Goal: Information Seeking & Learning: Learn about a topic

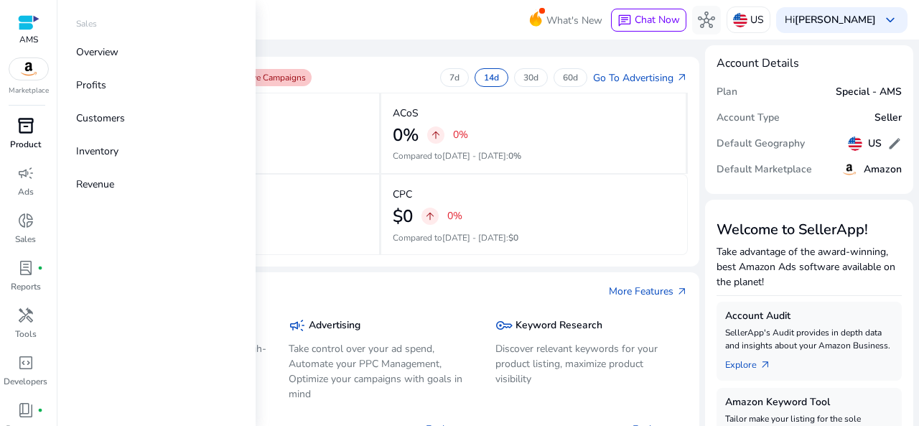
click at [23, 134] on span "inventory_2" at bounding box center [25, 125] width 17 height 17
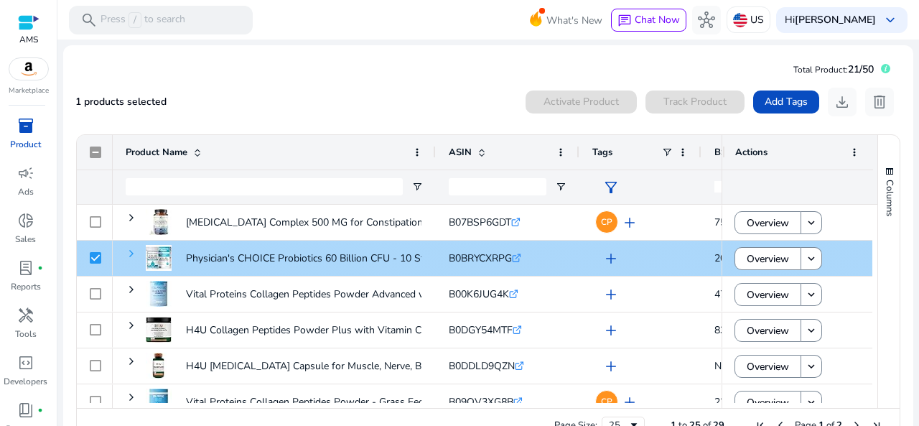
click at [131, 251] on span at bounding box center [131, 253] width 11 height 11
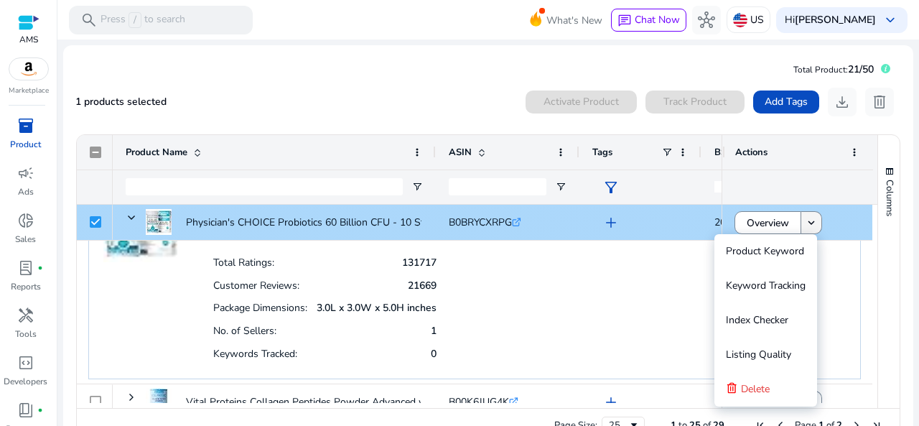
click at [806, 223] on mat-icon "keyboard_arrow_down" at bounding box center [811, 222] width 13 height 13
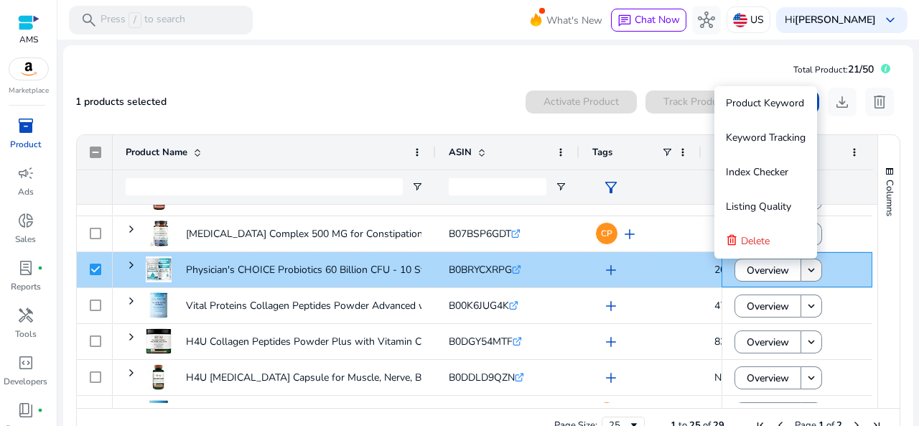
click at [806, 266] on mat-icon "keyboard_arrow_down" at bounding box center [811, 270] width 13 height 13
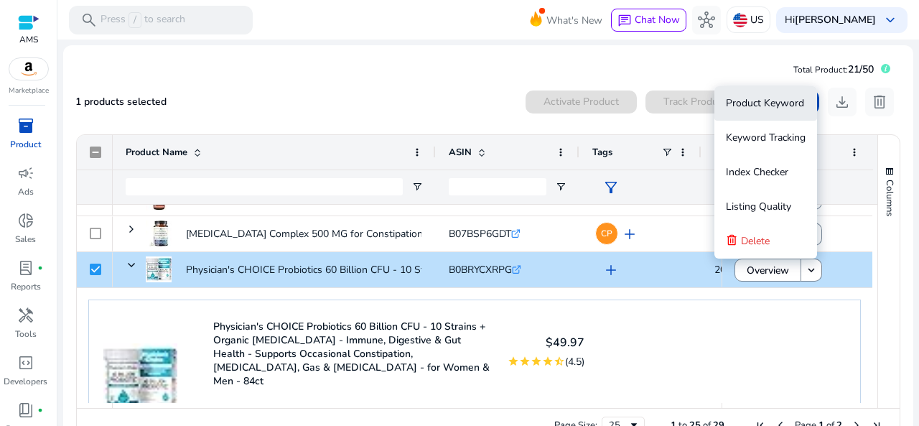
click at [771, 106] on span "Product Keyword" at bounding box center [765, 103] width 78 height 14
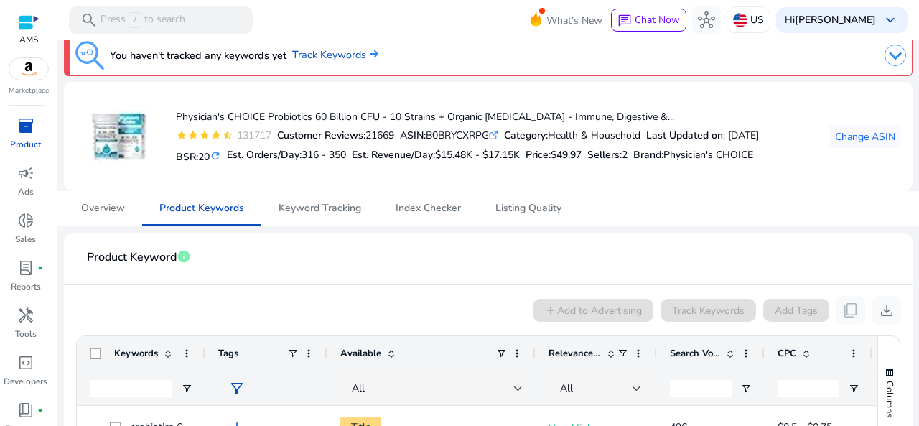
click at [19, 131] on span "inventory_2" at bounding box center [25, 125] width 17 height 17
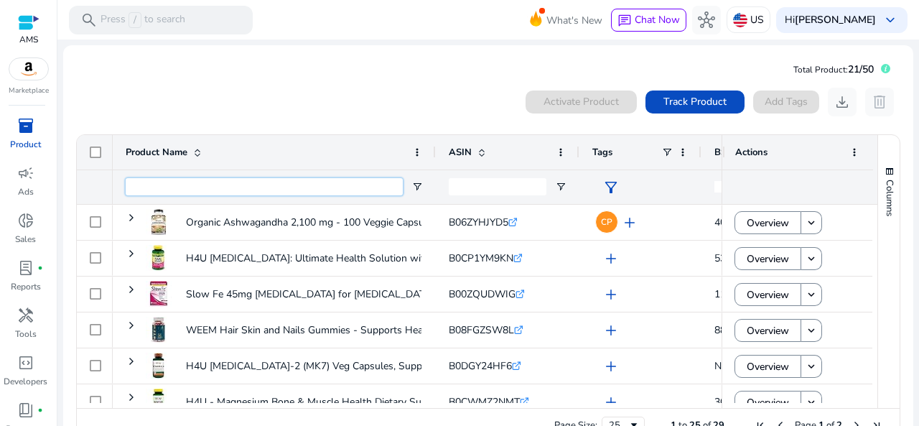
click at [181, 186] on input "Product Name Filter Input" at bounding box center [264, 186] width 277 height 17
paste input "**********"
type input "**********"
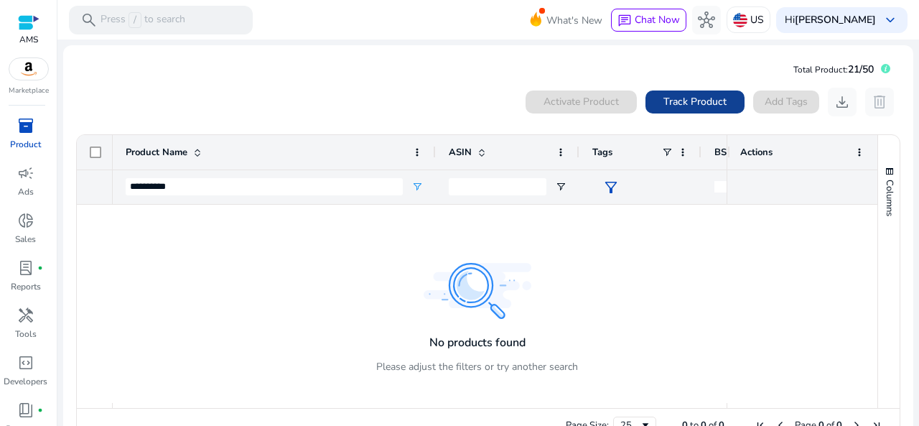
click at [698, 104] on span "Track Product" at bounding box center [695, 101] width 63 height 15
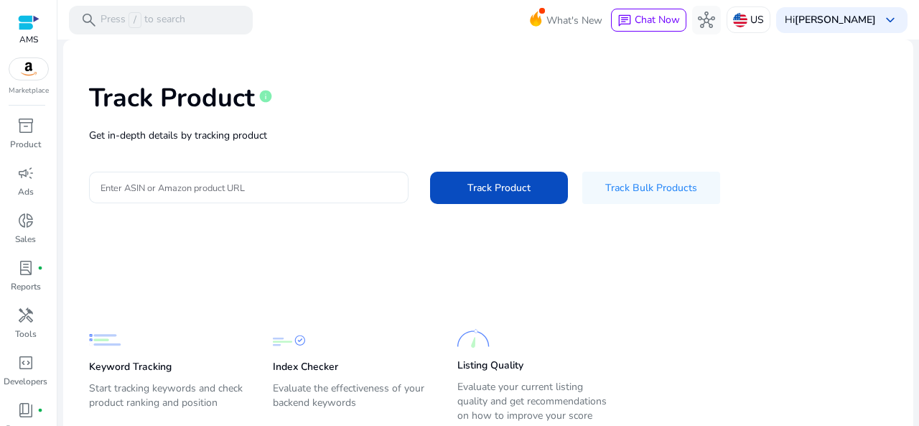
click at [233, 189] on input "Enter ASIN or Amazon product URL" at bounding box center [249, 188] width 297 height 16
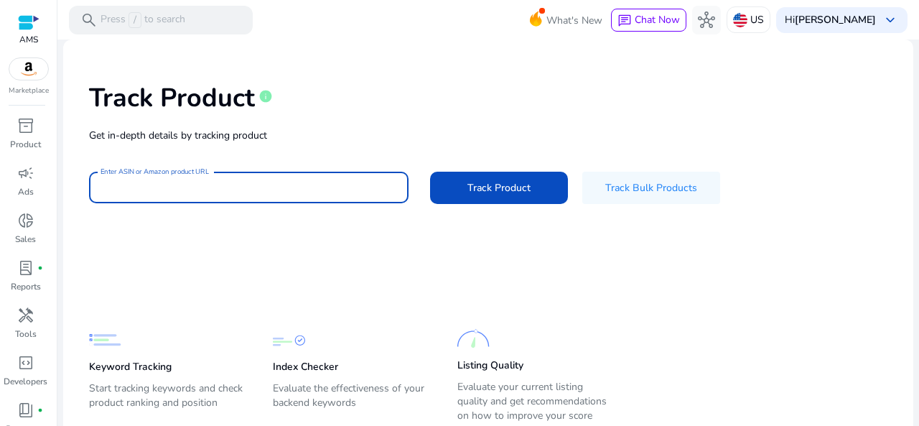
paste input "**********"
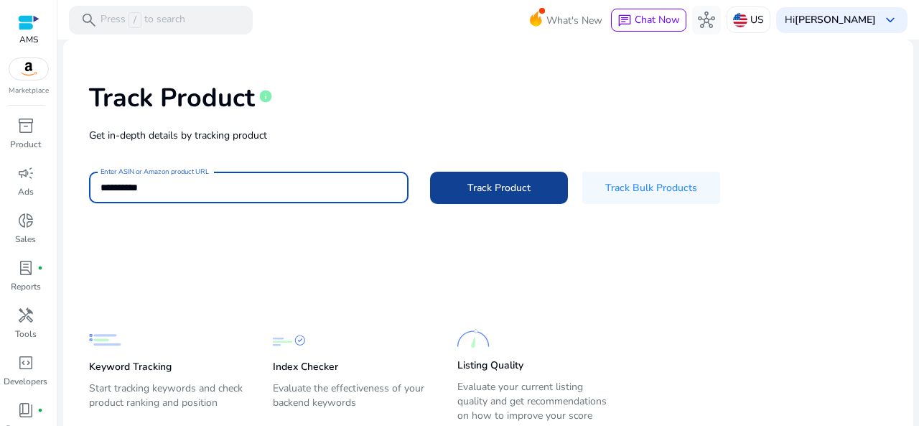
click at [482, 182] on span "Track Product" at bounding box center [499, 187] width 63 height 15
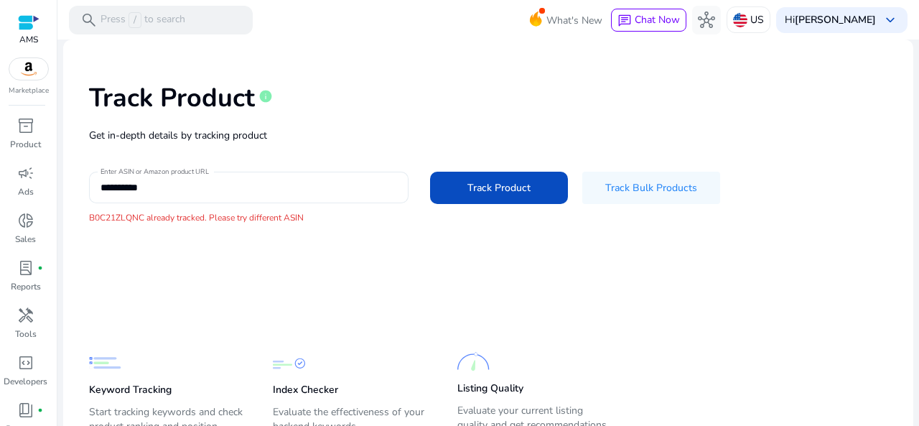
click at [187, 192] on input "**********" at bounding box center [249, 188] width 297 height 16
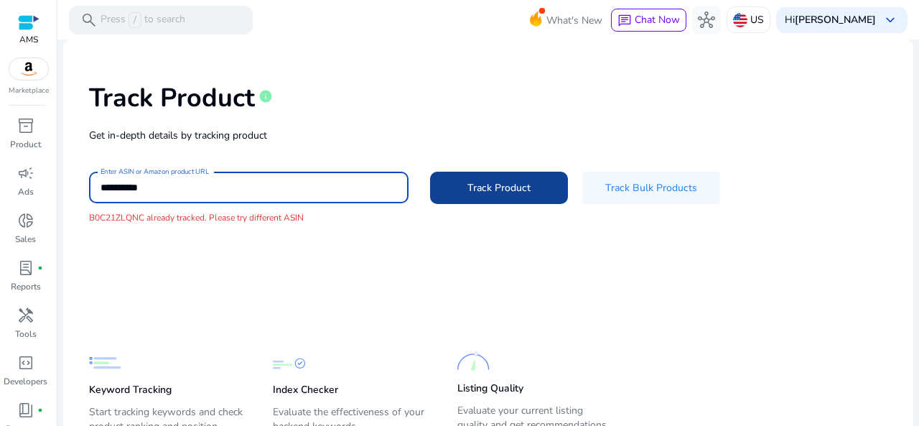
click at [519, 188] on span "Track Product" at bounding box center [499, 187] width 63 height 15
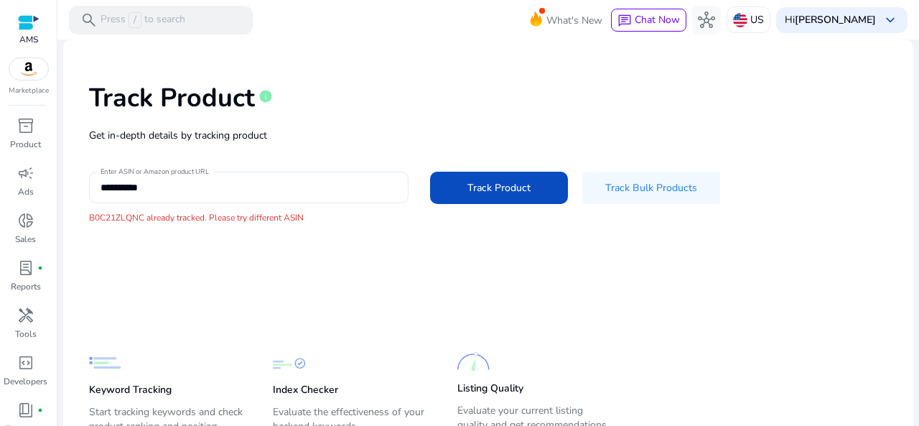
click at [265, 190] on input "**********" at bounding box center [249, 188] width 297 height 16
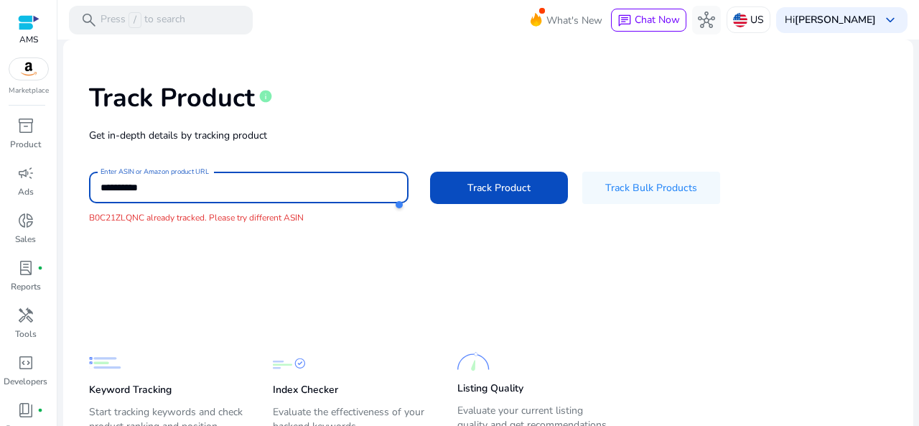
paste input "**********"
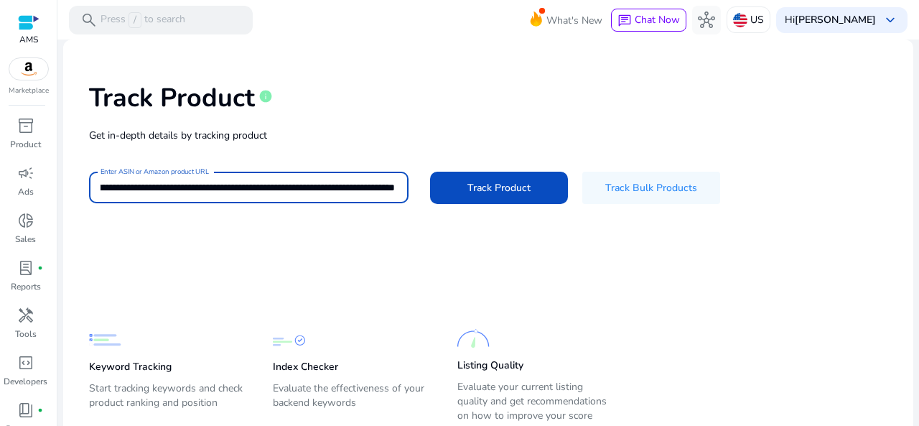
type input "**********"
click at [430, 172] on button "Track Product" at bounding box center [499, 188] width 138 height 32
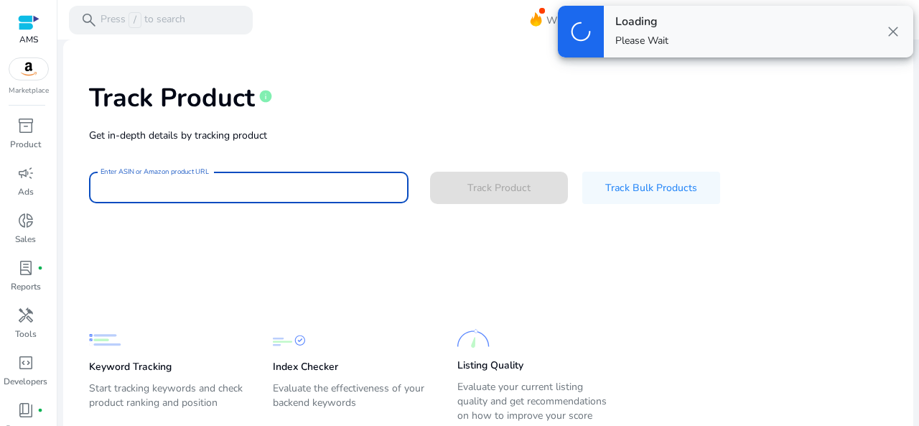
scroll to position [0, 0]
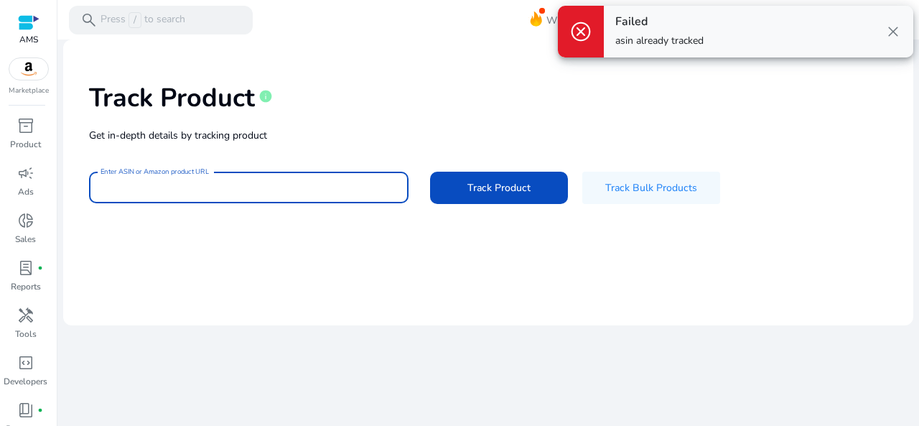
click at [895, 31] on span "close" at bounding box center [893, 31] width 17 height 17
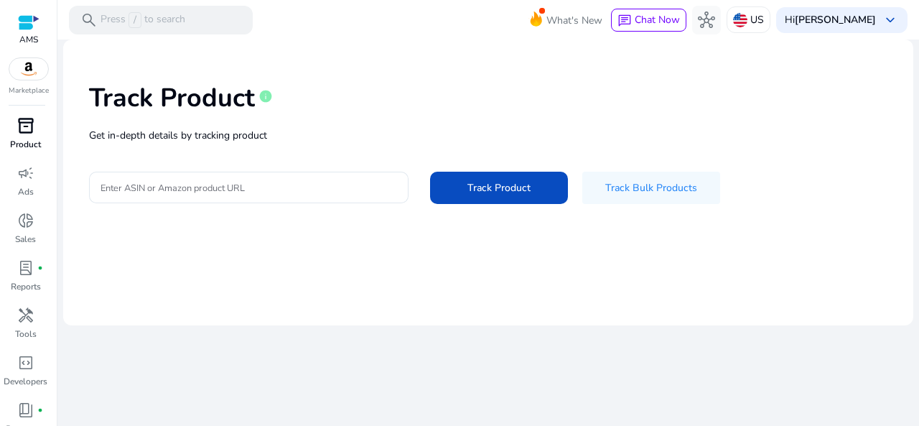
click at [37, 119] on div "inventory_2" at bounding box center [26, 125] width 40 height 23
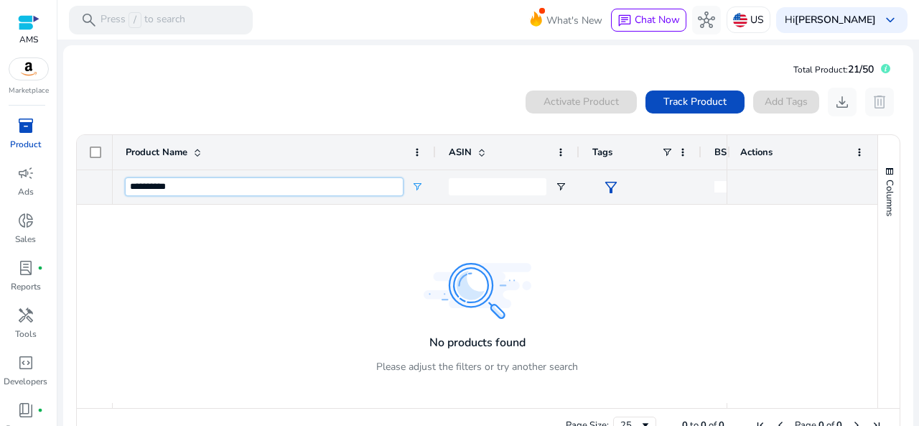
click at [264, 185] on input "**********" at bounding box center [264, 186] width 277 height 17
type input "*"
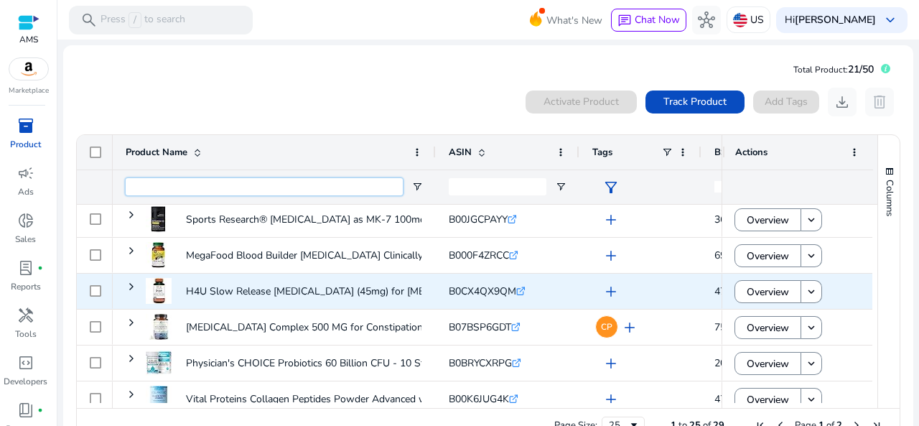
scroll to position [218, 0]
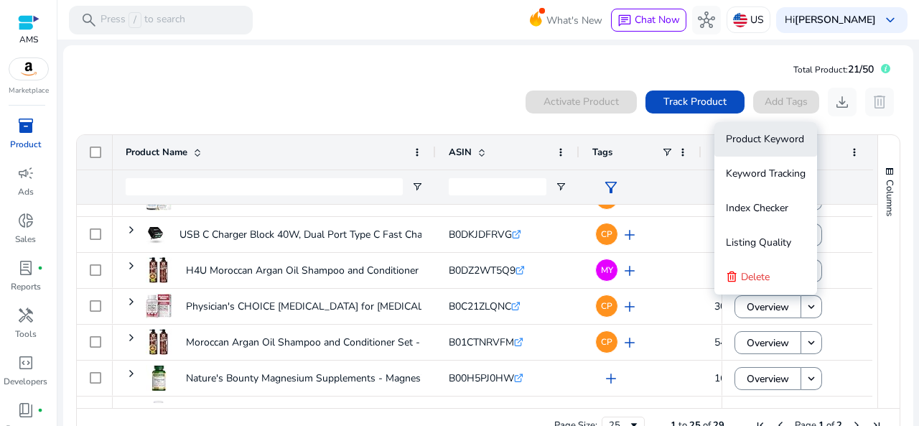
click at [764, 136] on span "Product Keyword" at bounding box center [765, 139] width 78 height 14
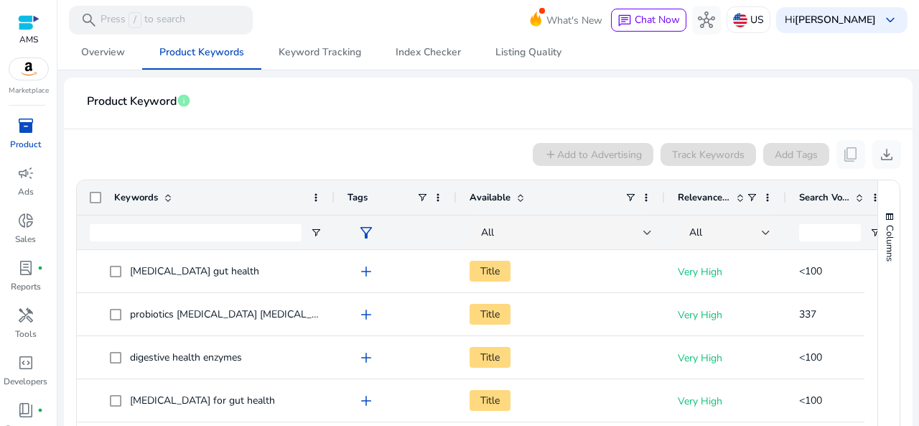
drag, startPoint x: 203, startPoint y: 197, endPoint x: 332, endPoint y: 198, distance: 129.3
click at [332, 198] on div at bounding box center [334, 197] width 6 height 34
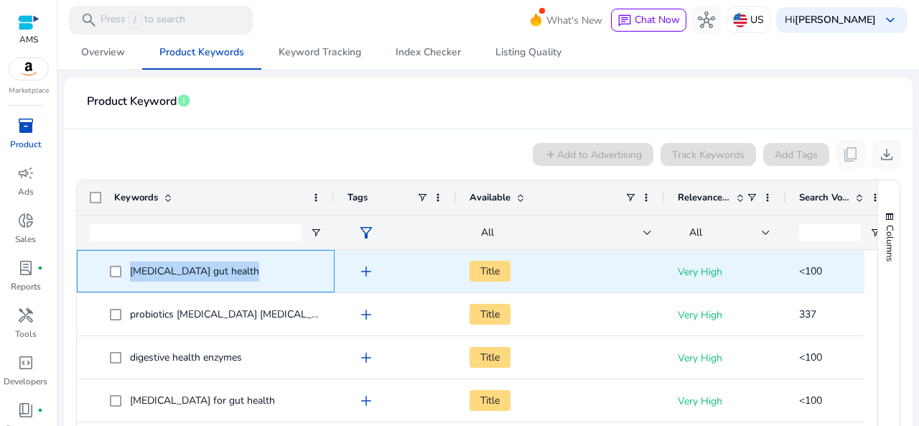
click at [119, 275] on span "[MEDICAL_DATA] gut health" at bounding box center [216, 270] width 212 height 29
copy span "[MEDICAL_DATA] gut health"
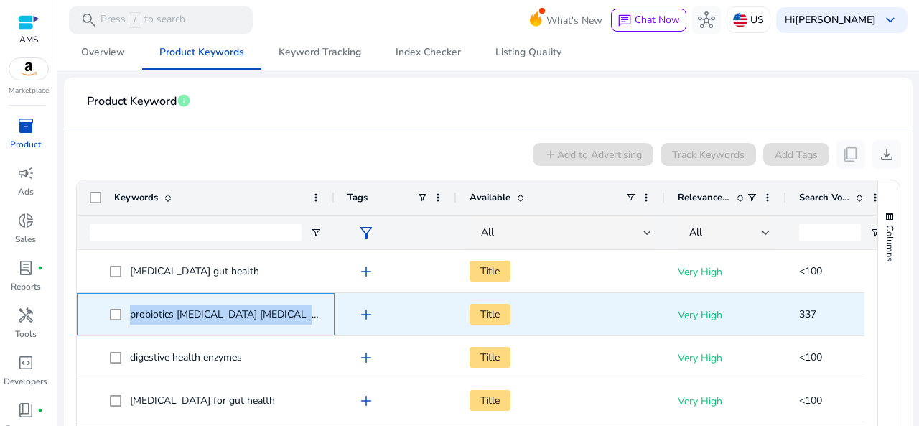
drag, startPoint x: 322, startPoint y: 315, endPoint x: 126, endPoint y: 319, distance: 195.4
click at [126, 319] on div "probiotics [MEDICAL_DATA] [MEDICAL_DATA]" at bounding box center [206, 314] width 258 height 42
copy span "probiotics [MEDICAL_DATA] [MEDICAL_DATA]"
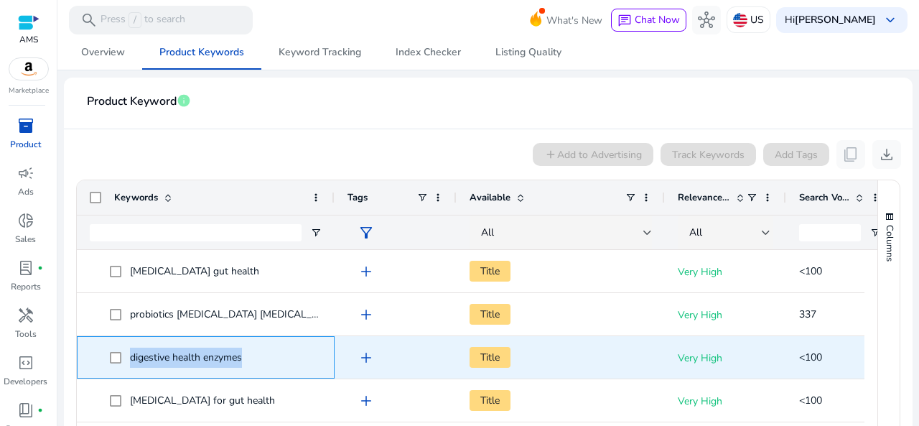
drag, startPoint x: 256, startPoint y: 359, endPoint x: 118, endPoint y: 364, distance: 138.7
click at [118, 364] on span "digestive health enzymes" at bounding box center [216, 357] width 212 height 29
copy span "digestive health enzymes"
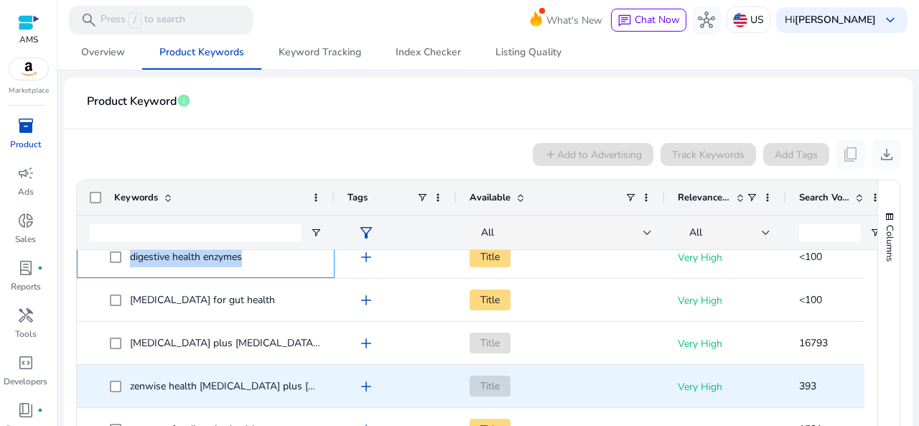
scroll to position [119, 0]
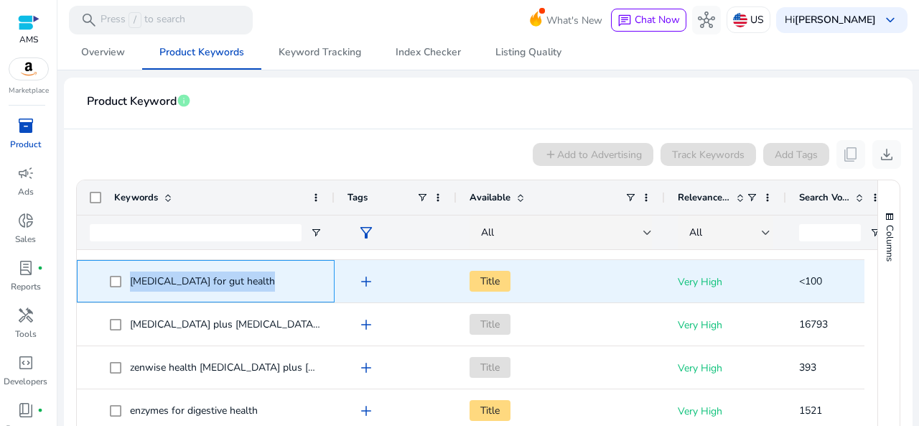
drag, startPoint x: 284, startPoint y: 279, endPoint x: 105, endPoint y: 284, distance: 178.9
click at [105, 284] on span "[MEDICAL_DATA] for gut health" at bounding box center [206, 280] width 232 height 29
copy span "[MEDICAL_DATA] for gut health"
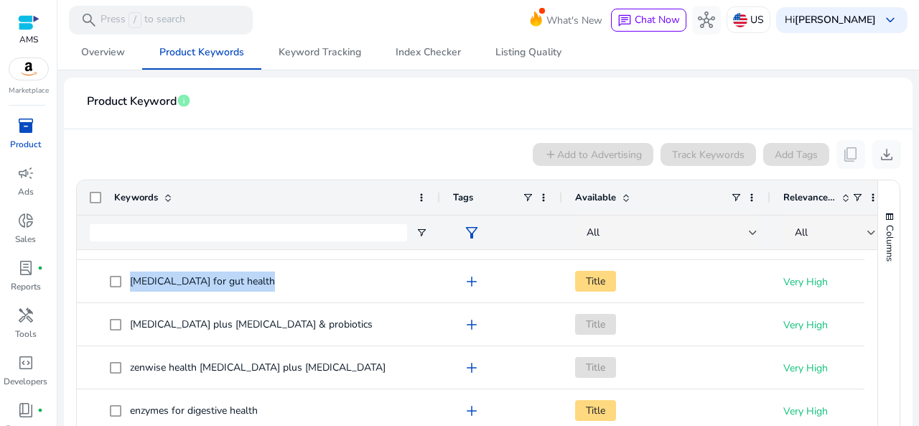
drag, startPoint x: 331, startPoint y: 195, endPoint x: 437, endPoint y: 190, distance: 105.7
click at [437, 190] on div at bounding box center [440, 197] width 6 height 34
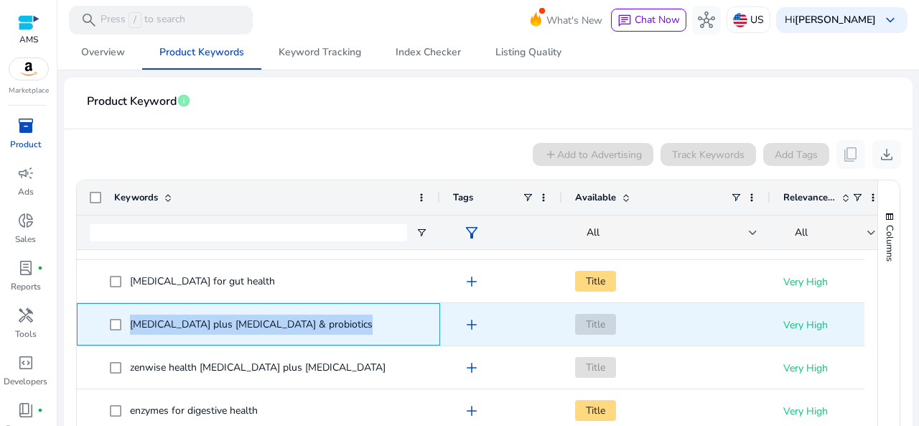
drag, startPoint x: 348, startPoint y: 324, endPoint x: 129, endPoint y: 328, distance: 219.1
click at [129, 328] on span "[MEDICAL_DATA] plus [MEDICAL_DATA] & probiotics" at bounding box center [268, 324] width 317 height 29
copy span "[MEDICAL_DATA] plus [MEDICAL_DATA] & probiotics"
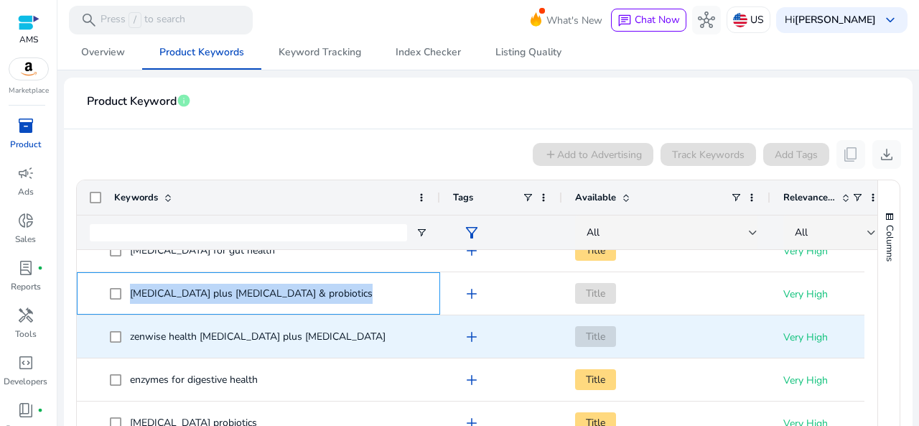
scroll to position [155, 0]
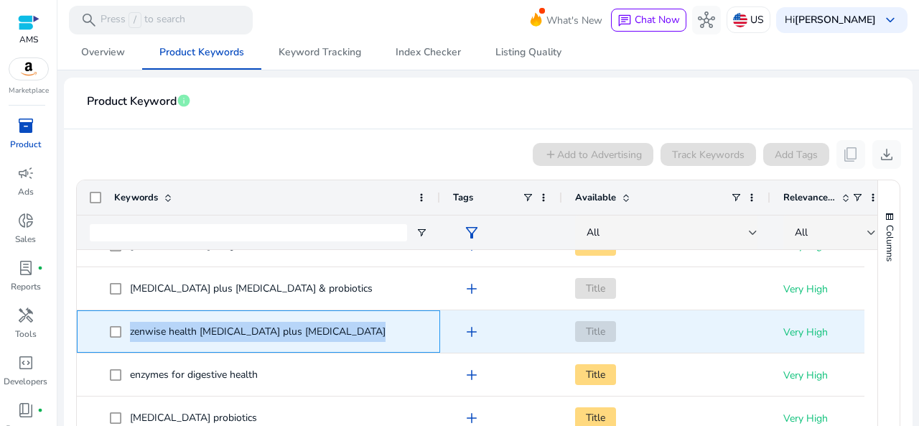
drag, startPoint x: 371, startPoint y: 328, endPoint x: 129, endPoint y: 332, distance: 242.8
click at [129, 332] on span "zenwise health [MEDICAL_DATA] plus [MEDICAL_DATA]" at bounding box center [268, 331] width 317 height 29
copy span "zenwise health [MEDICAL_DATA] plus [MEDICAL_DATA]"
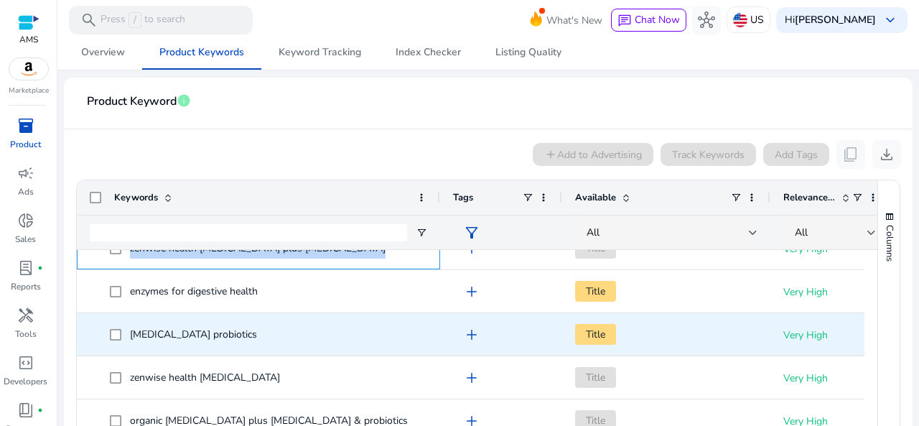
scroll to position [239, 0]
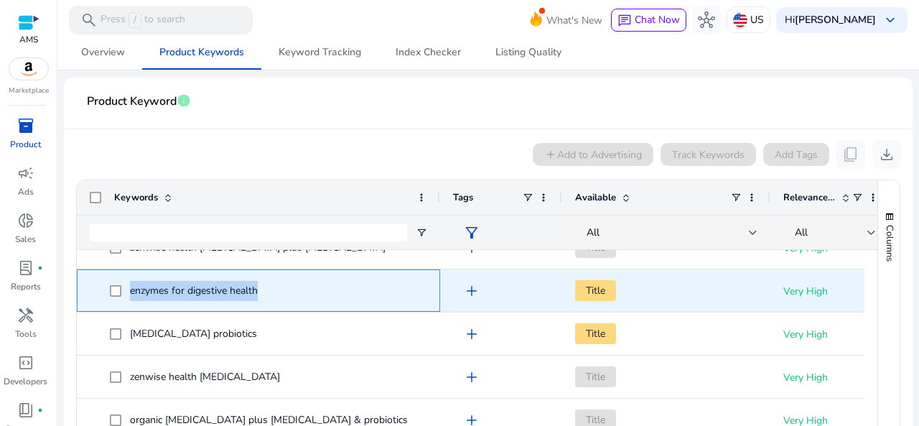
drag, startPoint x: 266, startPoint y: 287, endPoint x: 122, endPoint y: 289, distance: 143.6
click at [122, 289] on span "enzymes for digestive health" at bounding box center [268, 290] width 317 height 29
copy span "enzymes for digestive health"
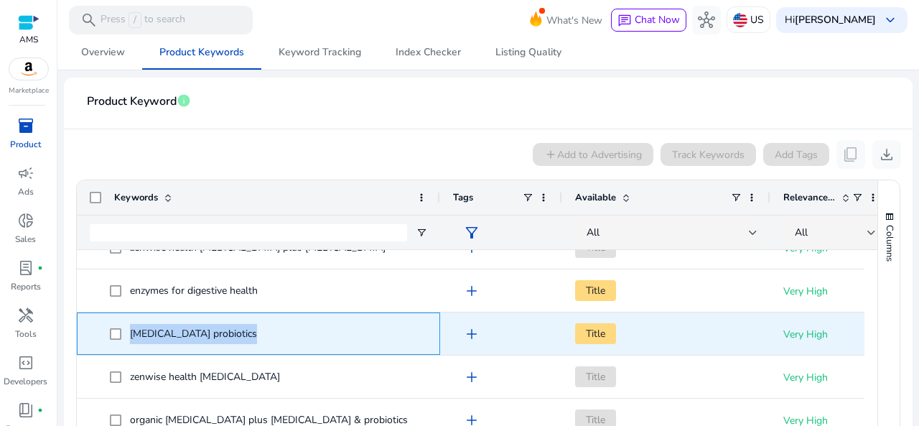
drag, startPoint x: 300, startPoint y: 334, endPoint x: 128, endPoint y: 332, distance: 172.4
click at [128, 332] on span "[MEDICAL_DATA] probiotics" at bounding box center [268, 333] width 317 height 29
copy span "[MEDICAL_DATA] probiotics"
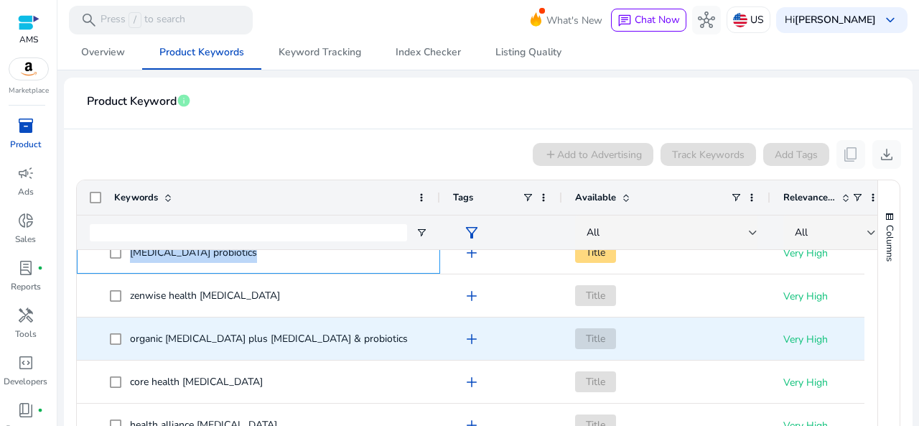
scroll to position [323, 0]
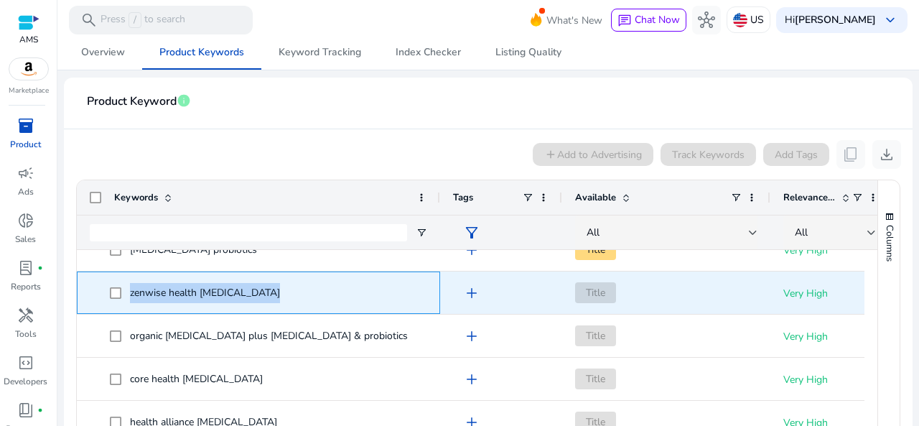
drag, startPoint x: 292, startPoint y: 292, endPoint x: 103, endPoint y: 294, distance: 188.2
click at [103, 294] on span "zenwise health [MEDICAL_DATA]" at bounding box center [259, 292] width 338 height 29
copy span "zenwise health [MEDICAL_DATA]"
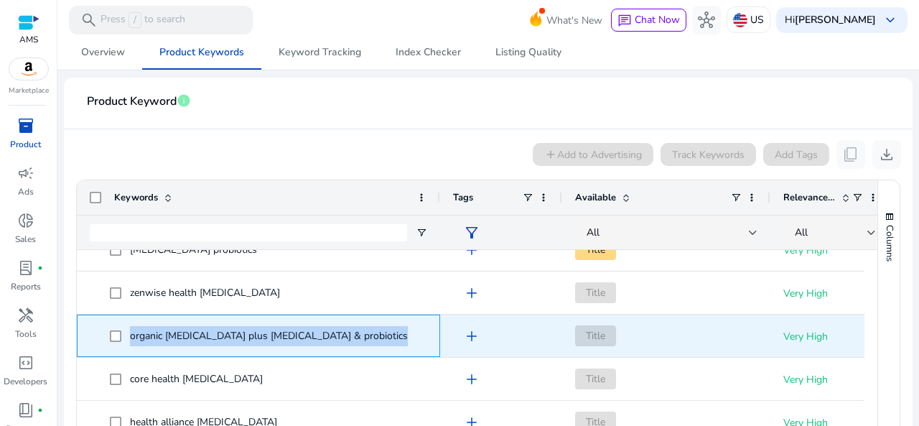
drag, startPoint x: 389, startPoint y: 334, endPoint x: 124, endPoint y: 339, distance: 265.0
click at [124, 339] on span "organic [MEDICAL_DATA] plus [MEDICAL_DATA] & probiotics" at bounding box center [268, 335] width 317 height 29
copy span "organic [MEDICAL_DATA] plus [MEDICAL_DATA] & probiotics"
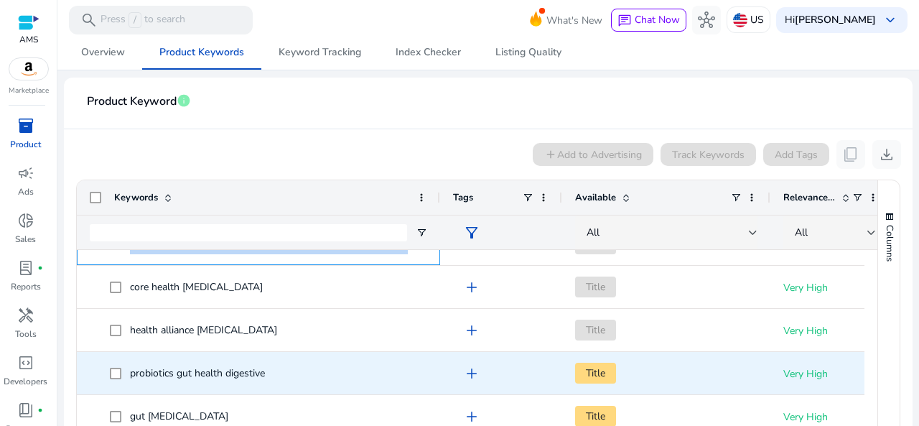
scroll to position [419, 0]
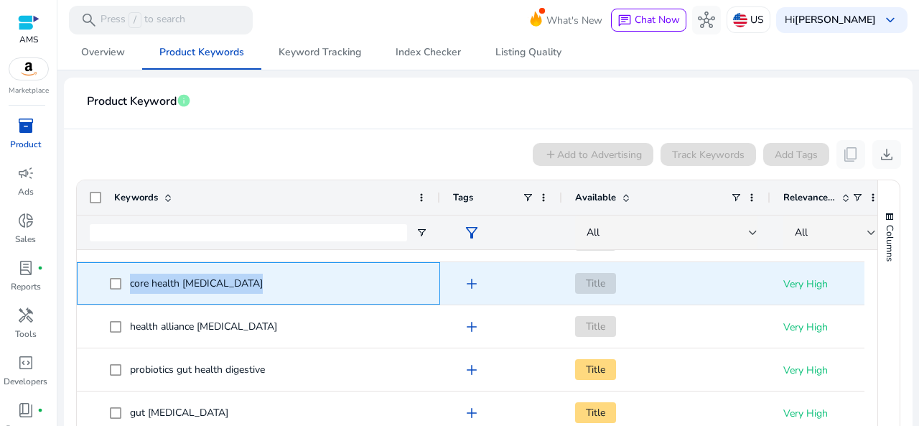
drag, startPoint x: 289, startPoint y: 285, endPoint x: 122, endPoint y: 292, distance: 166.7
click at [122, 292] on span "core health [MEDICAL_DATA]" at bounding box center [268, 283] width 317 height 29
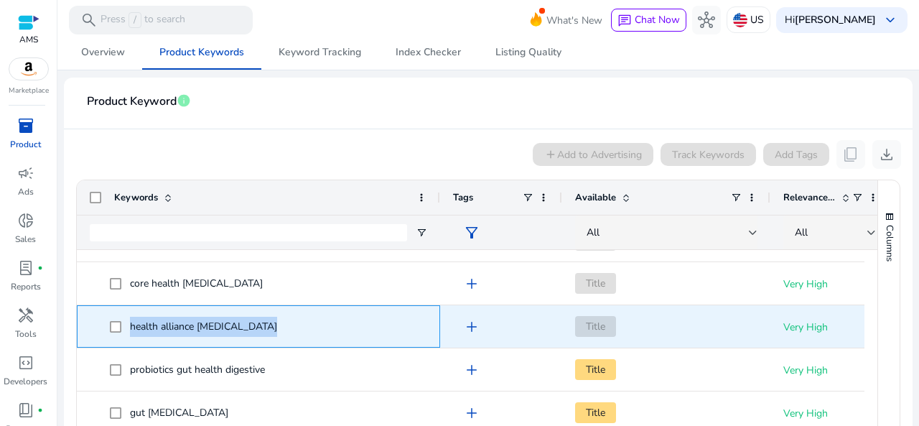
drag, startPoint x: 302, startPoint y: 327, endPoint x: 126, endPoint y: 332, distance: 175.3
click at [126, 332] on span "health alliance [MEDICAL_DATA]" at bounding box center [268, 326] width 317 height 29
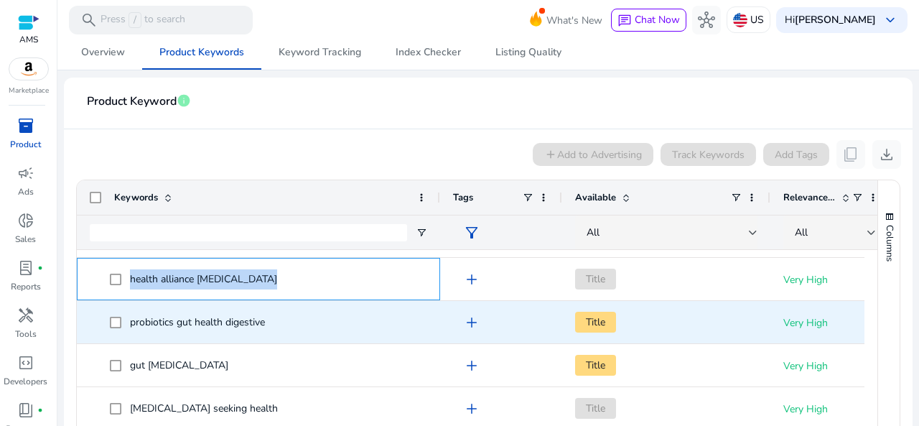
scroll to position [467, 0]
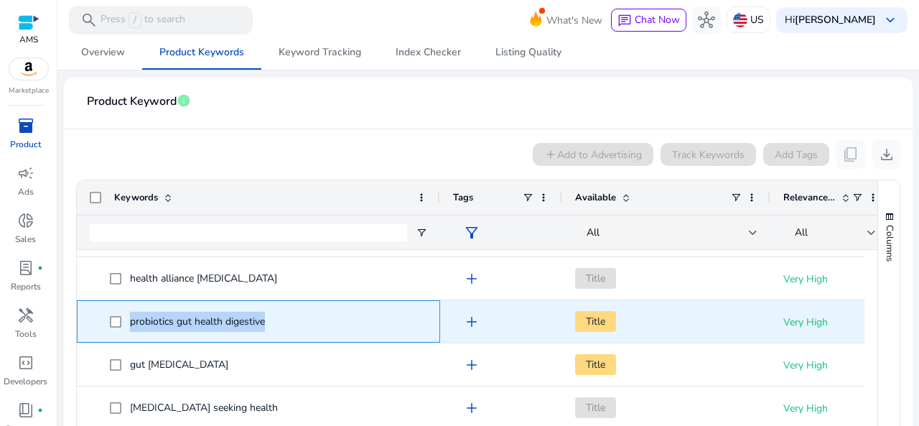
drag, startPoint x: 279, startPoint y: 321, endPoint x: 122, endPoint y: 323, distance: 157.3
click at [122, 323] on span "probiotics gut health digestive" at bounding box center [268, 321] width 317 height 29
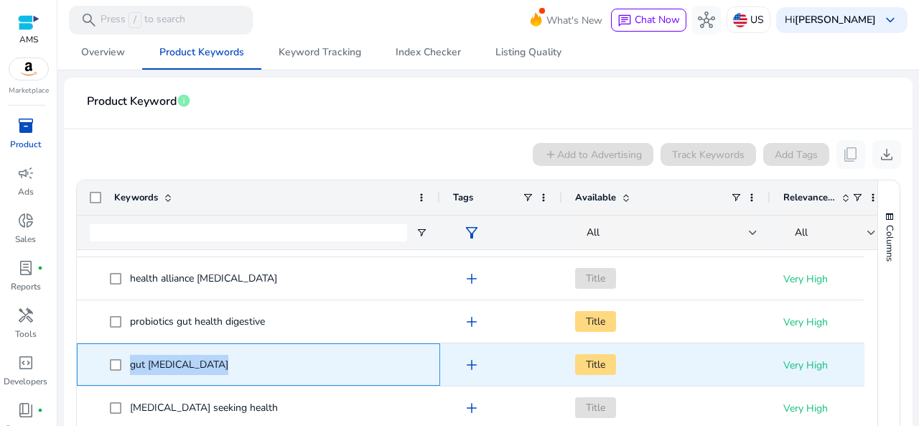
drag, startPoint x: 257, startPoint y: 363, endPoint x: 129, endPoint y: 364, distance: 127.8
click at [129, 364] on span "gut [MEDICAL_DATA]" at bounding box center [268, 364] width 317 height 29
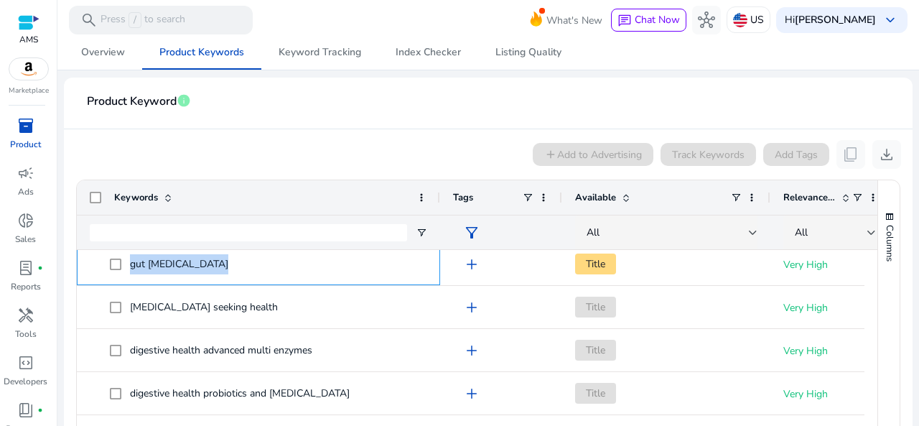
scroll to position [582, 0]
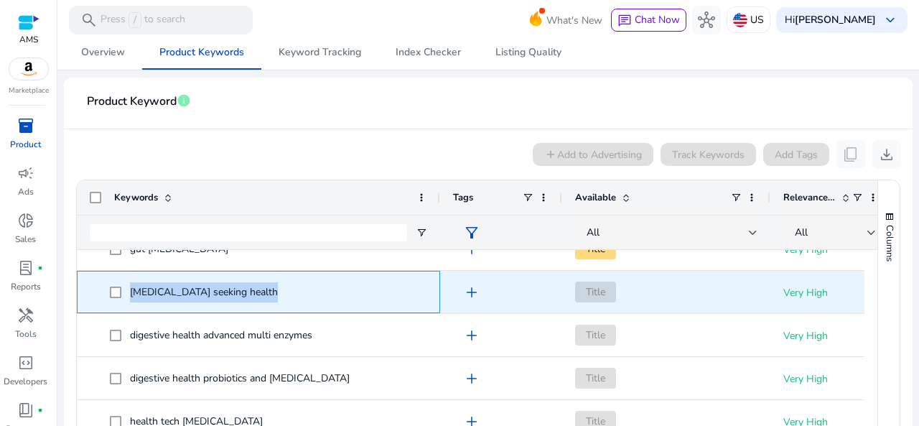
drag, startPoint x: 290, startPoint y: 293, endPoint x: 101, endPoint y: 305, distance: 189.3
click at [101, 305] on span "[MEDICAL_DATA] seeking health" at bounding box center [259, 291] width 338 height 29
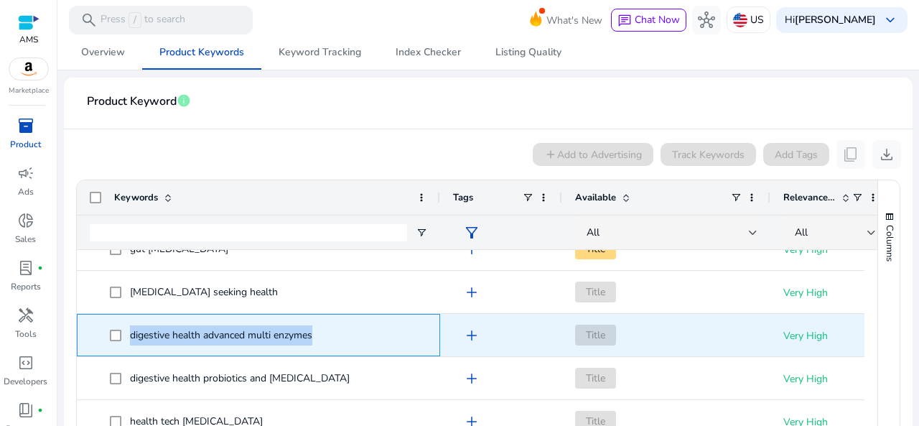
drag, startPoint x: 335, startPoint y: 330, endPoint x: 129, endPoint y: 332, distance: 206.1
click at [129, 332] on span "digestive health advanced multi enzymes" at bounding box center [268, 334] width 317 height 29
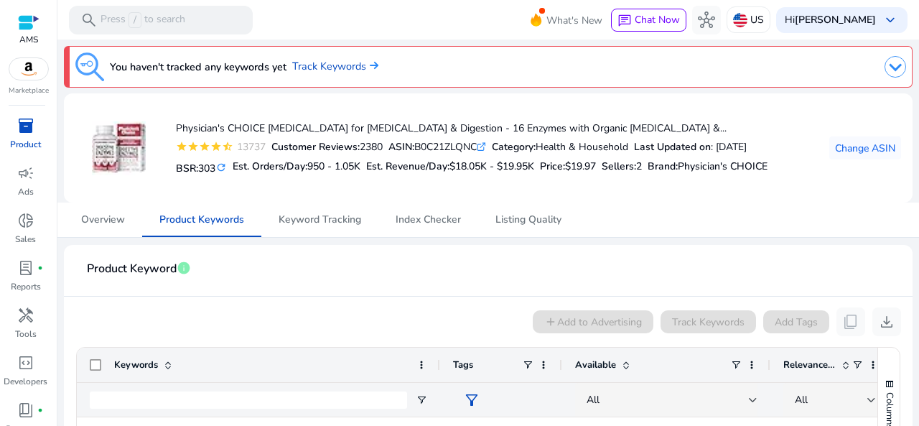
scroll to position [582, 0]
